Goal: Information Seeking & Learning: Find specific page/section

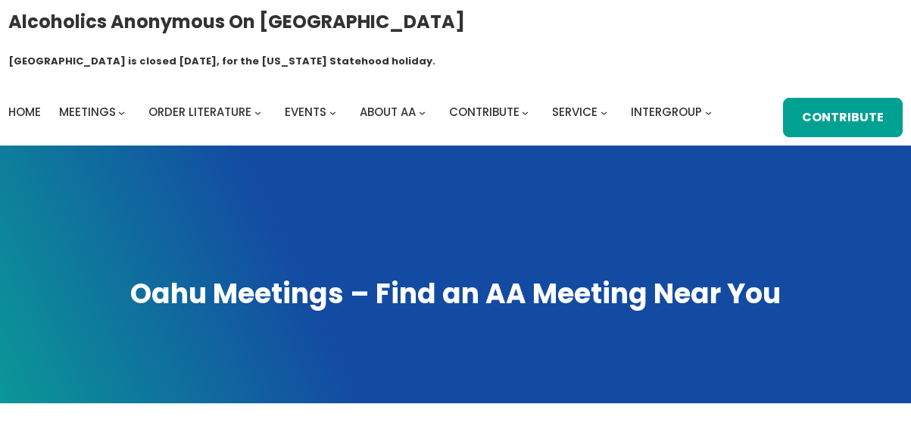
scroll to position [389, 0]
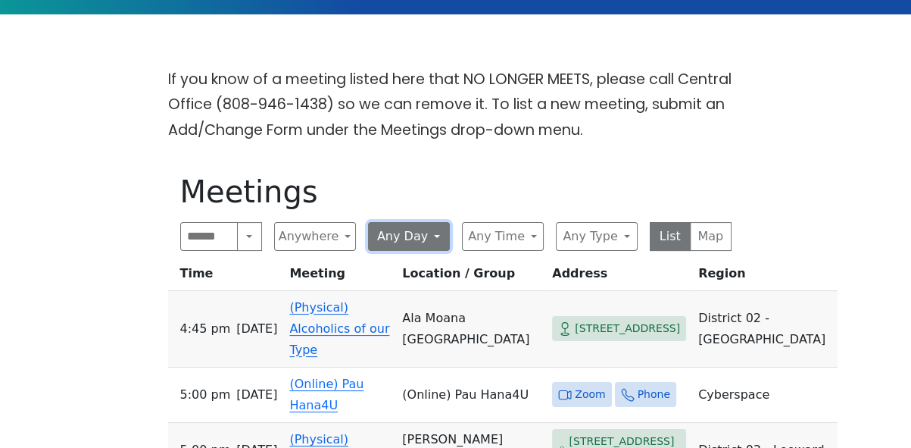
click at [435, 222] on button "Any Day" at bounding box center [409, 236] width 82 height 29
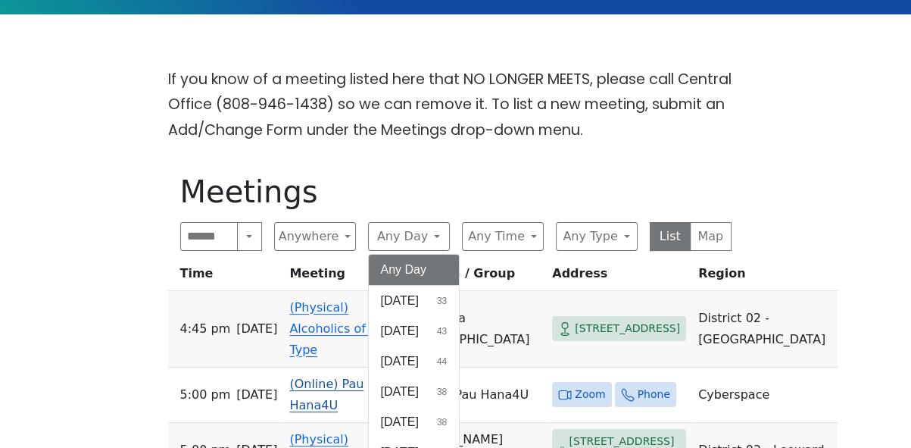
click at [441, 407] on button "[DATE] 38" at bounding box center [414, 422] width 91 height 30
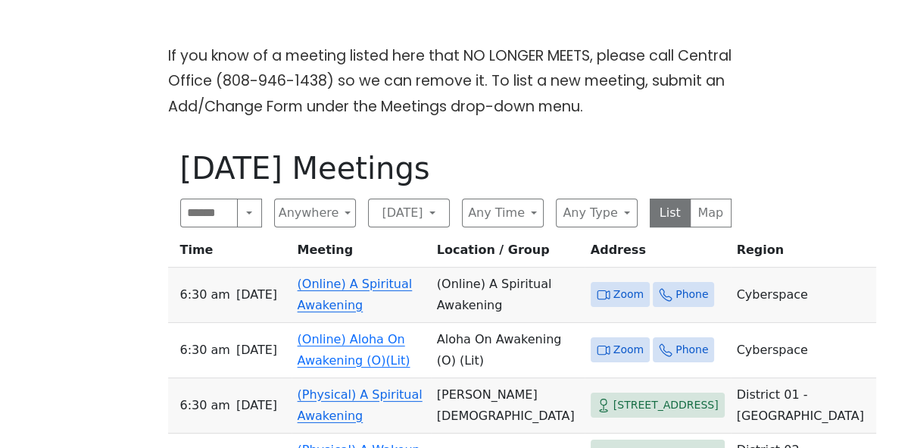
scroll to position [395, 0]
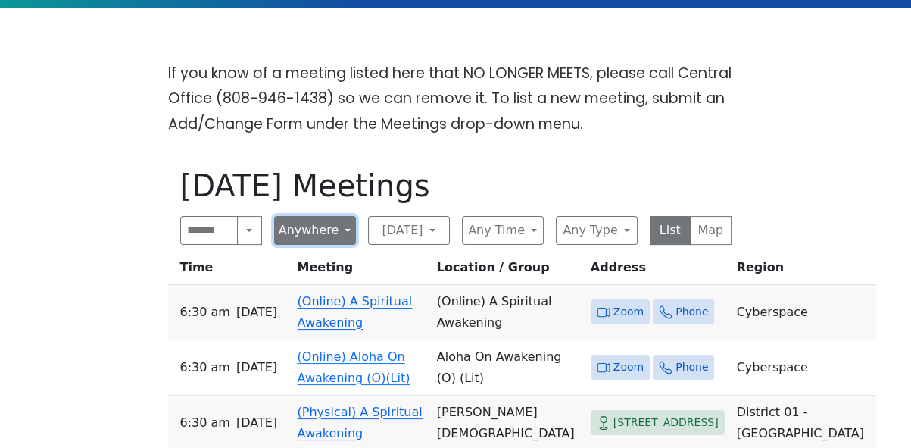
click at [325, 216] on button "Anywhere" at bounding box center [315, 230] width 82 height 29
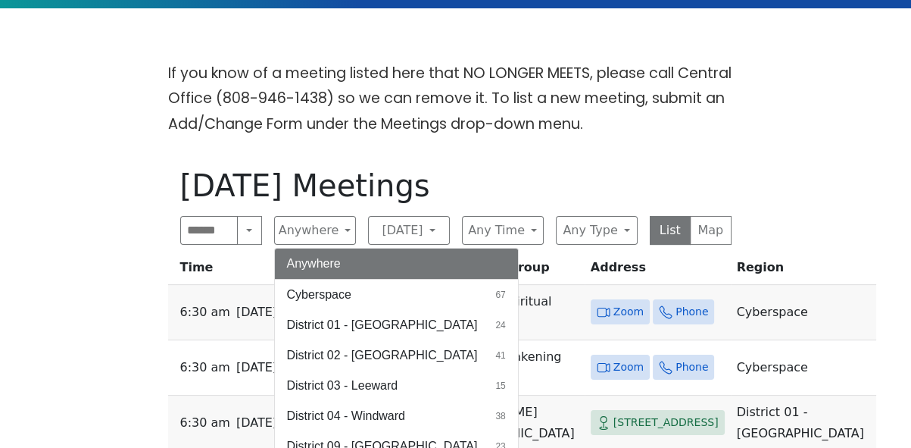
click at [401, 407] on span "District 04 - Windward" at bounding box center [346, 416] width 118 height 18
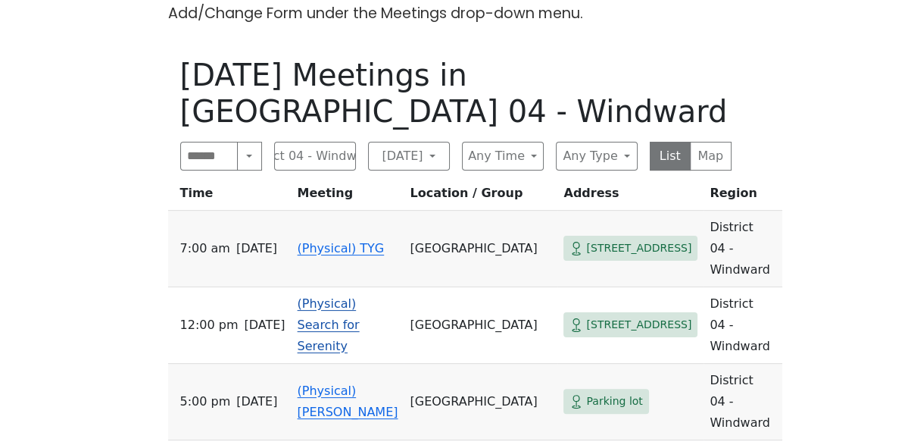
scroll to position [259, 0]
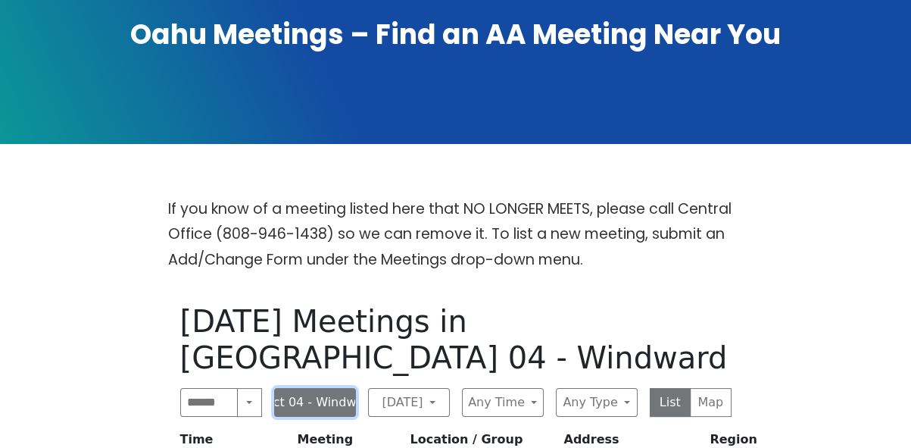
click at [341, 388] on button "District 04 - Windward" at bounding box center [315, 402] width 82 height 29
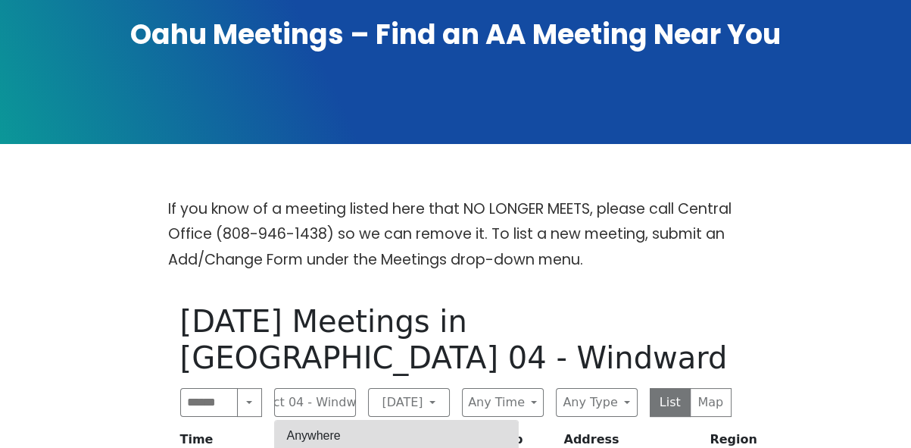
click at [332, 420] on button "Anywhere" at bounding box center [396, 435] width 243 height 30
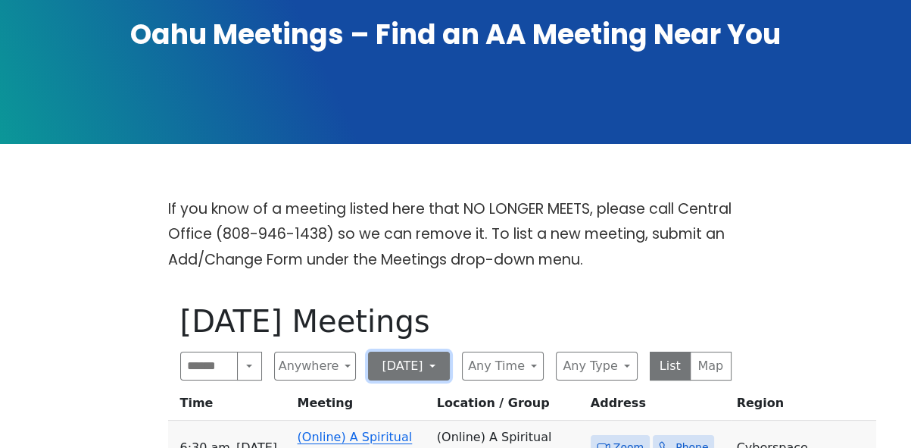
click at [410, 351] on button "[DATE]" at bounding box center [409, 365] width 82 height 29
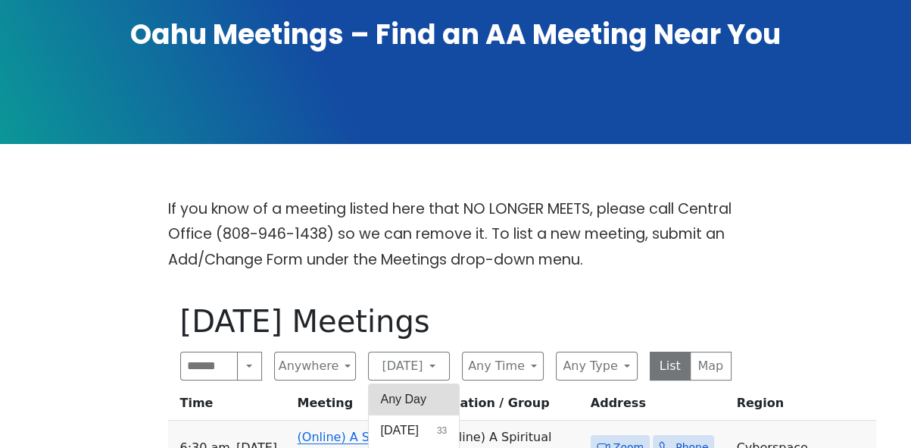
click at [406, 384] on button "Any Day" at bounding box center [414, 399] width 91 height 30
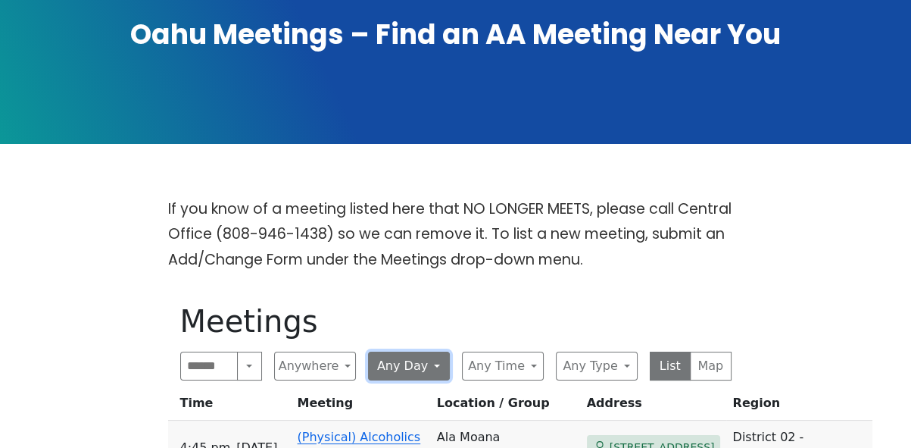
click at [420, 351] on button "Any Day" at bounding box center [409, 365] width 82 height 29
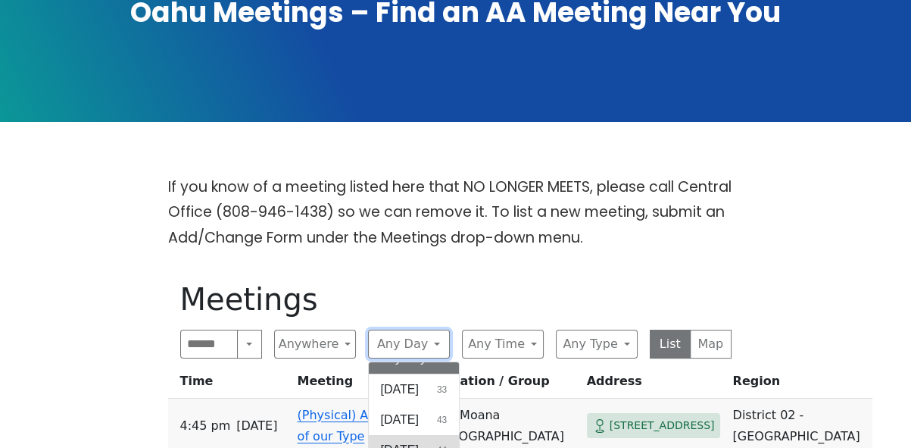
scroll to position [350, 0]
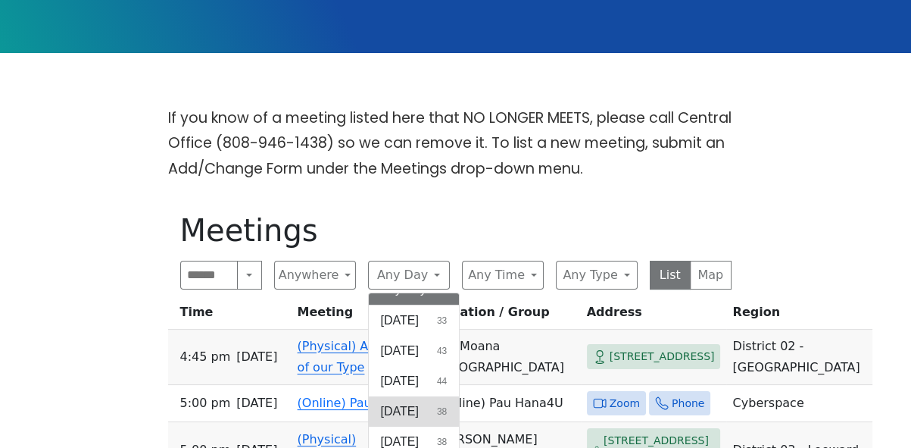
click at [419, 402] on span "[DATE]" at bounding box center [400, 411] width 38 height 18
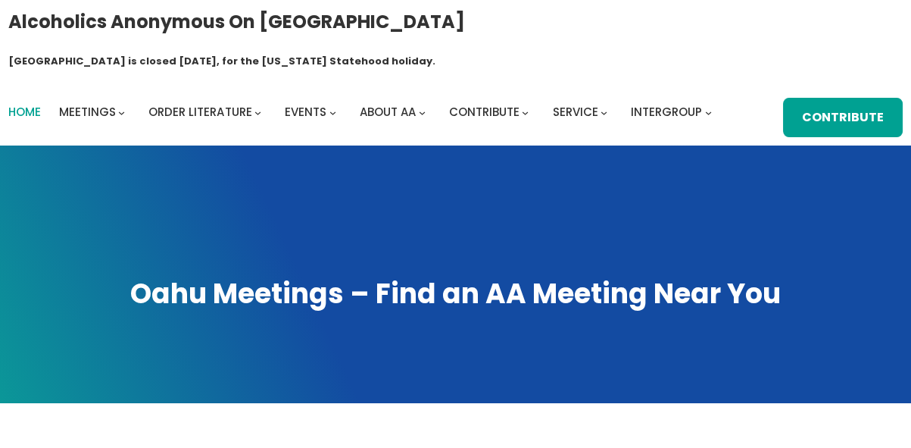
click at [27, 104] on span "Home" at bounding box center [24, 112] width 33 height 16
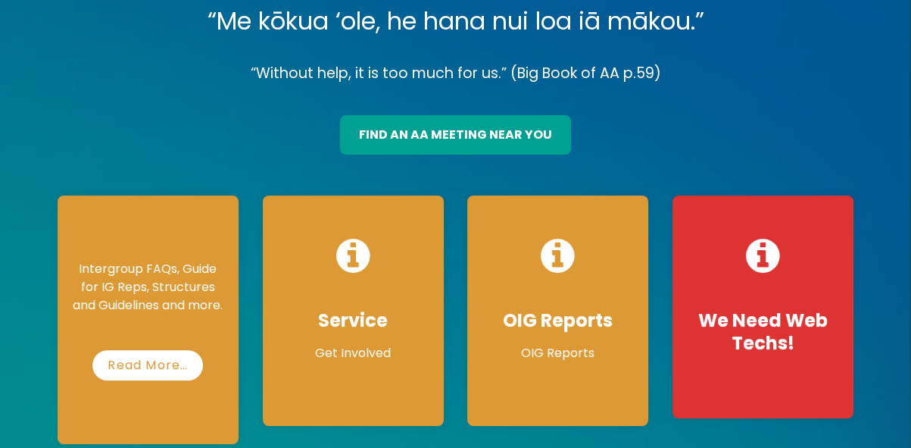
scroll to position [142, 0]
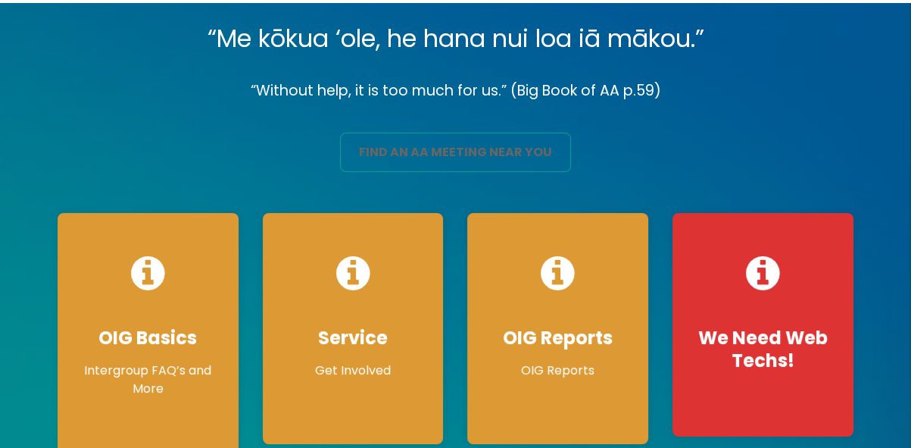
click at [476, 133] on link "find an aa meeting near you" at bounding box center [455, 152] width 231 height 39
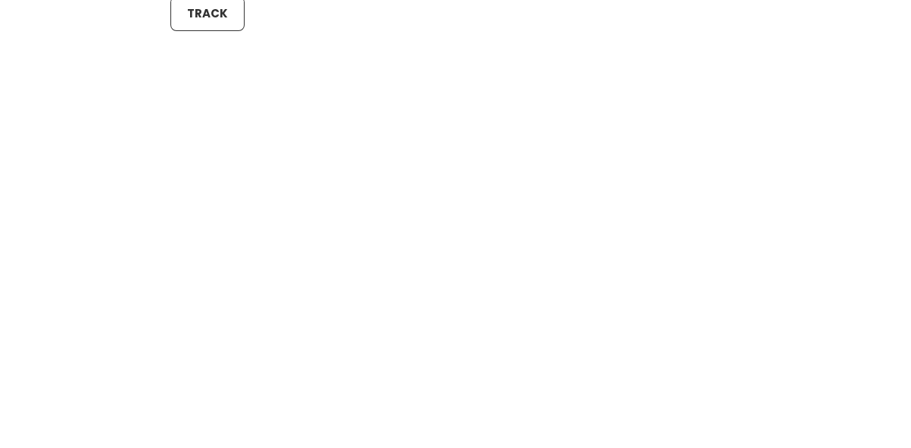
scroll to position [785, 0]
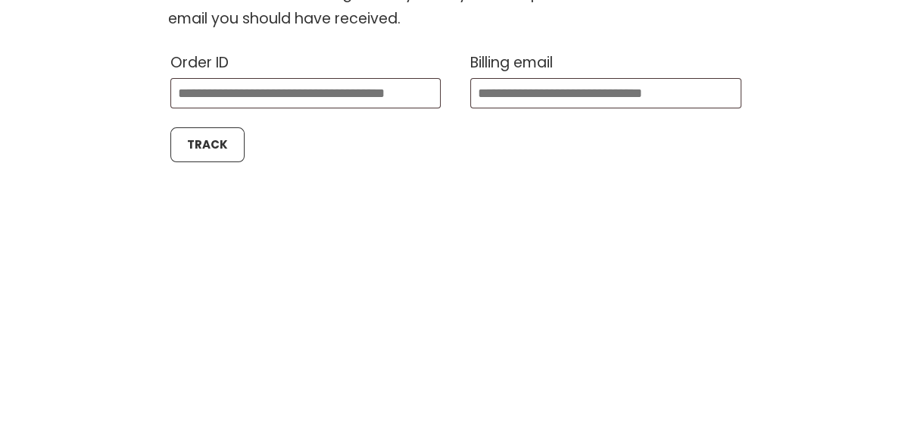
scroll to position [523, 0]
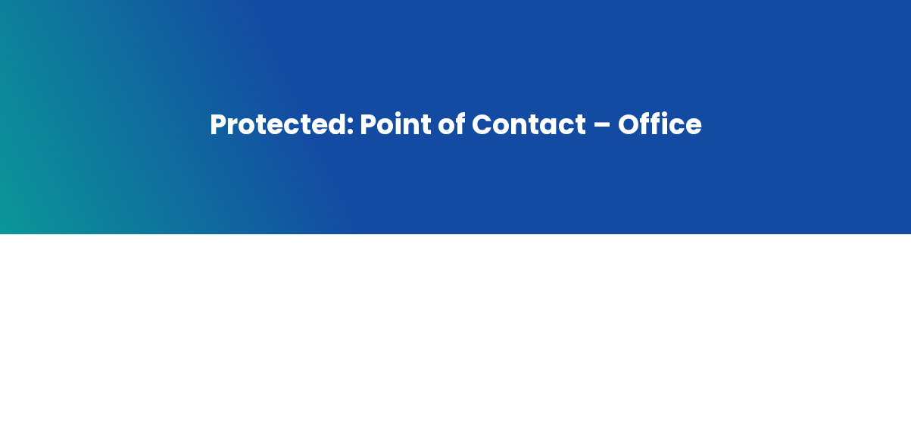
scroll to position [162, 0]
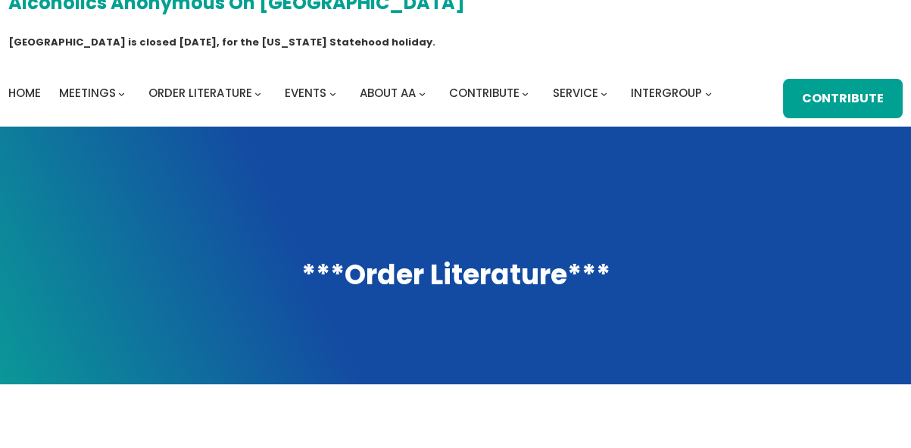
scroll to position [19, 0]
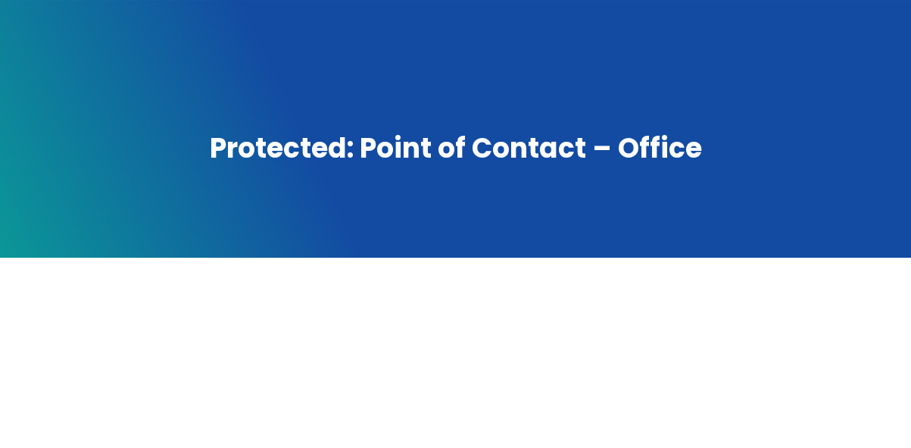
scroll to position [147, 0]
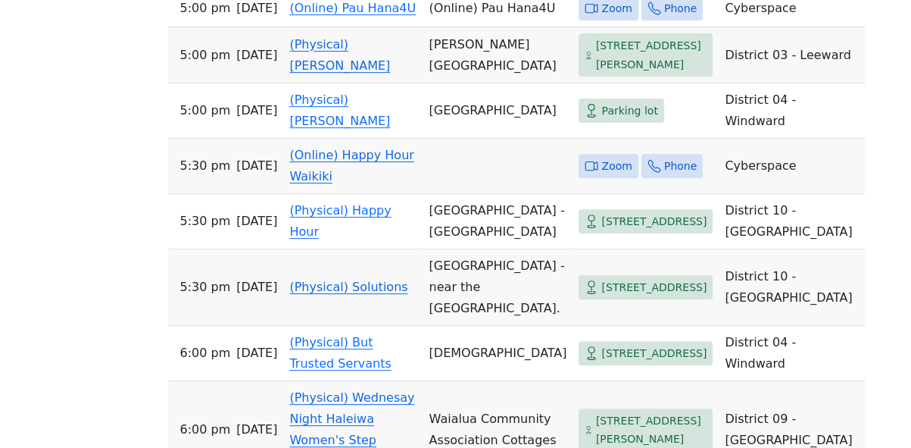
scroll to position [748, 0]
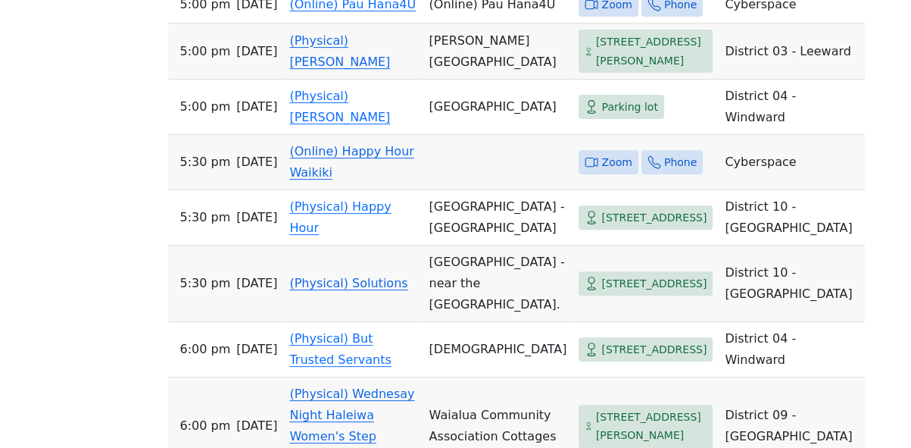
click at [338, 290] on link "(Physical) Solutions" at bounding box center [348, 283] width 118 height 14
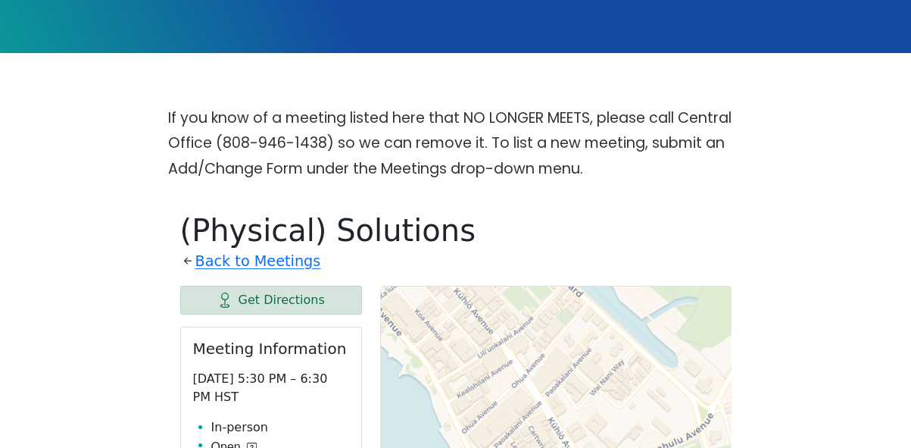
scroll to position [343, 0]
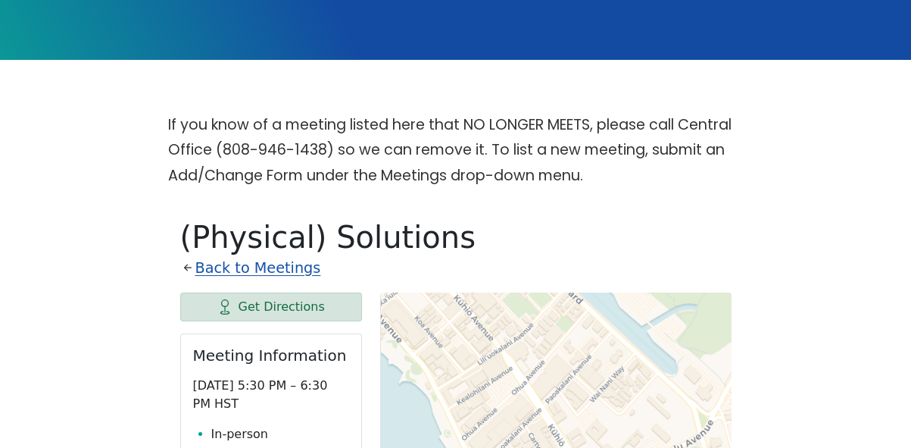
click at [261, 255] on link "Back to Meetings" at bounding box center [258, 268] width 126 height 26
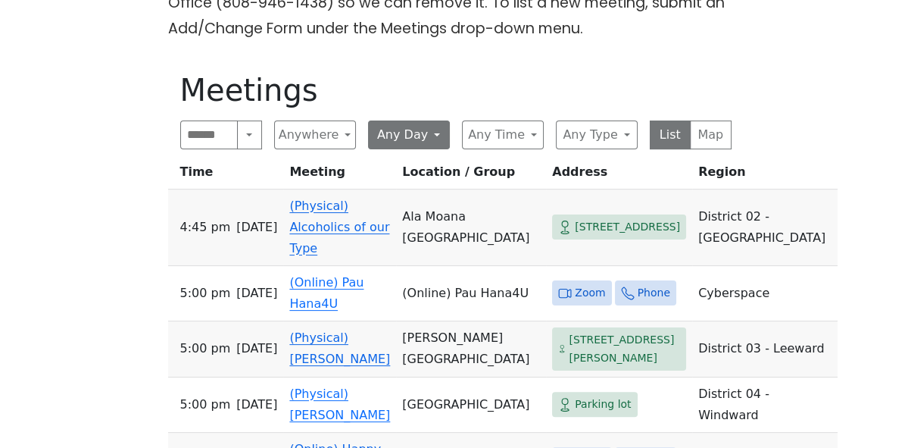
scroll to position [489, 0]
click at [395, 121] on button "Any Day" at bounding box center [409, 135] width 82 height 29
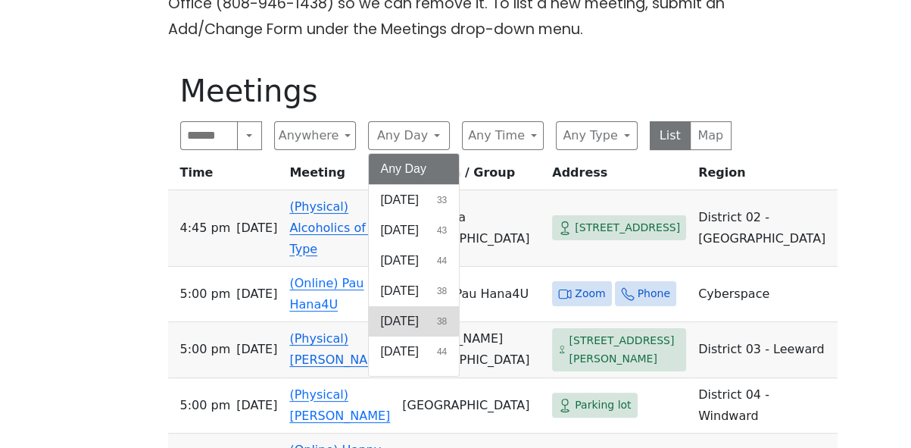
click at [419, 312] on span "[DATE]" at bounding box center [400, 321] width 38 height 18
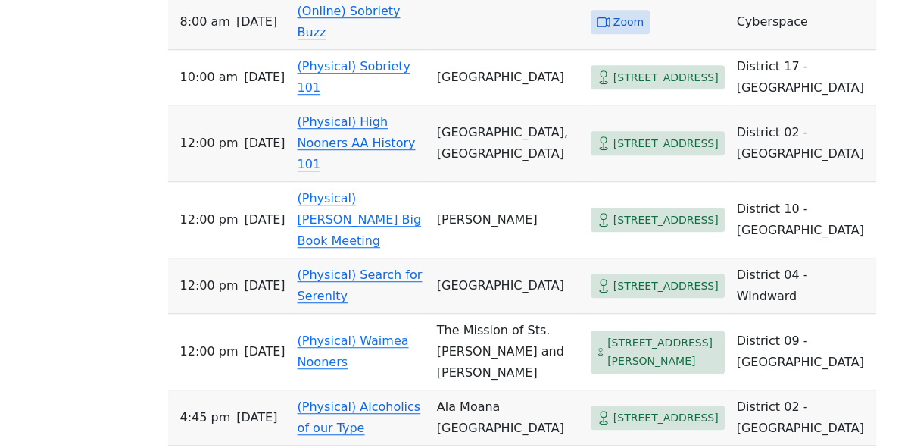
scroll to position [1365, 0]
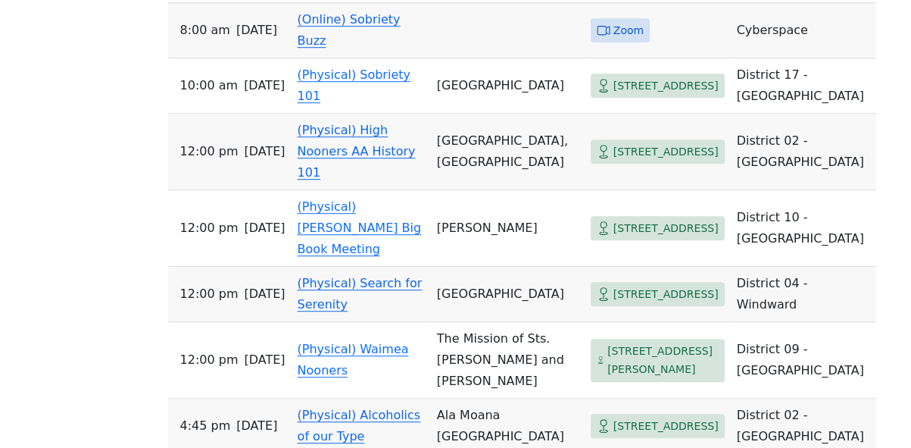
click at [314, 179] on link "(Physical) High Nooners AA History 101" at bounding box center [357, 151] width 118 height 57
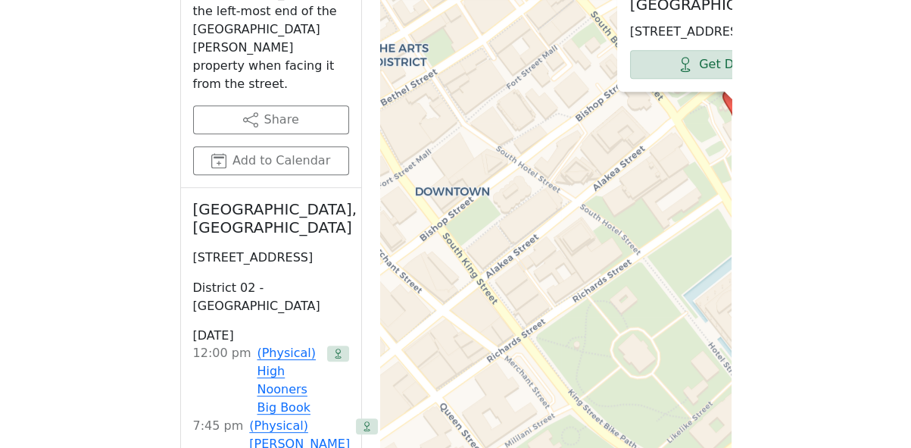
scroll to position [909, 0]
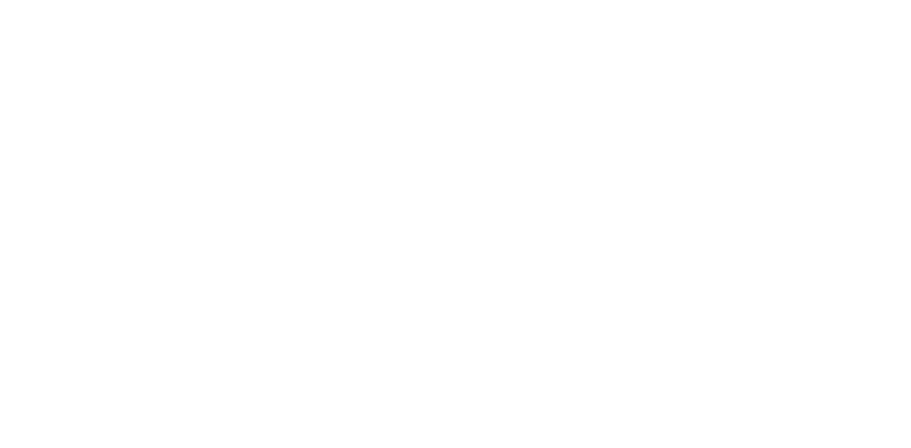
scroll to position [539, 0]
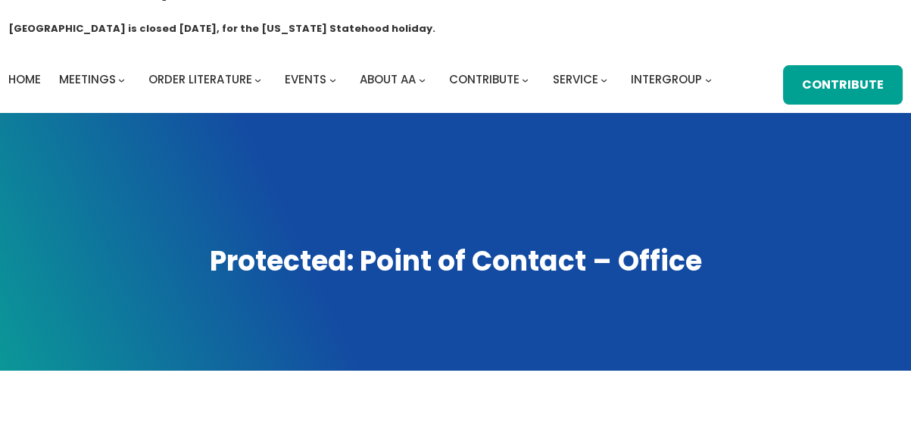
scroll to position [30, 0]
